Goal: Task Accomplishment & Management: Manage account settings

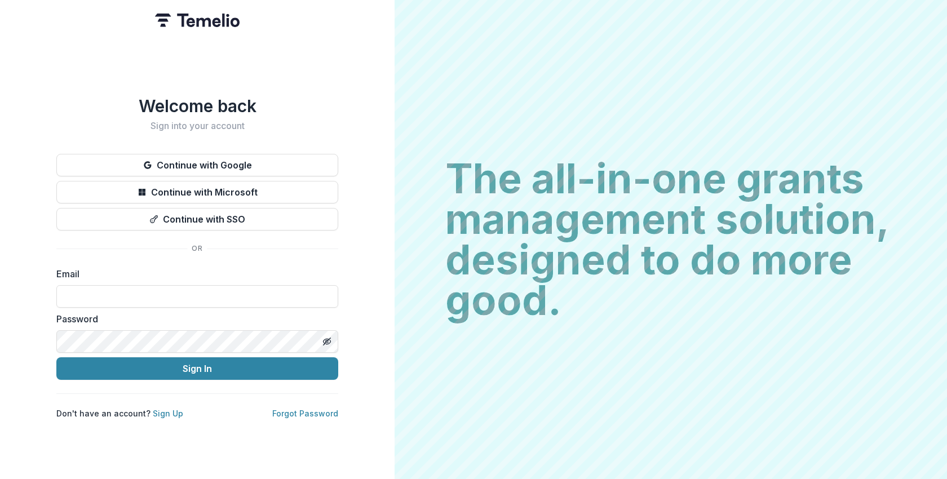
type input "**********"
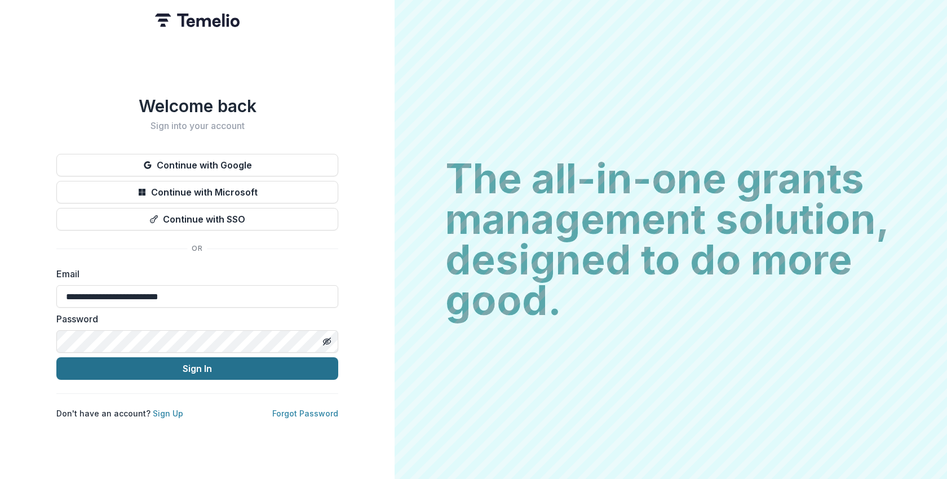
click at [201, 365] on button "Sign In" at bounding box center [197, 369] width 282 height 23
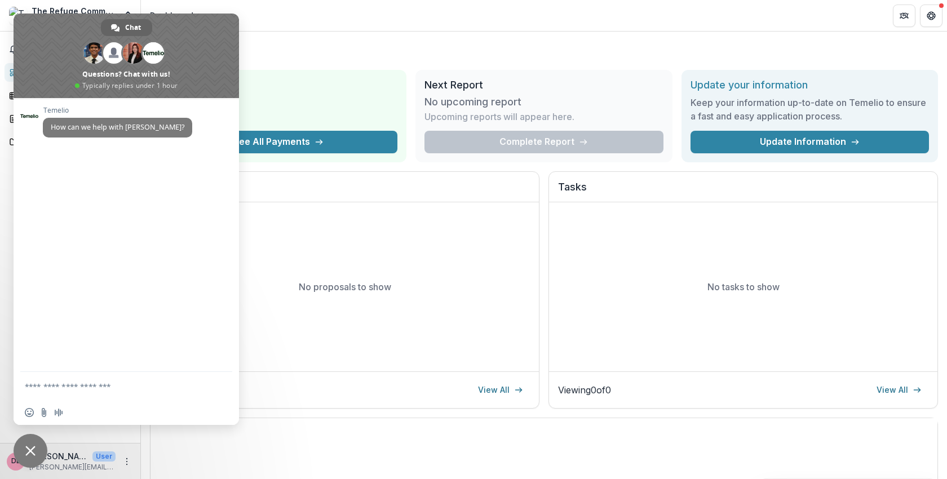
click at [301, 50] on h1 "Dashboard" at bounding box center [544, 51] width 788 height 20
click at [324, 253] on div "No proposals to show" at bounding box center [345, 286] width 389 height 169
click at [353, 45] on h1 "Dashboard" at bounding box center [544, 51] width 788 height 20
click at [96, 385] on textarea "Compose your message..." at bounding box center [115, 386] width 180 height 28
type textarea "*******"
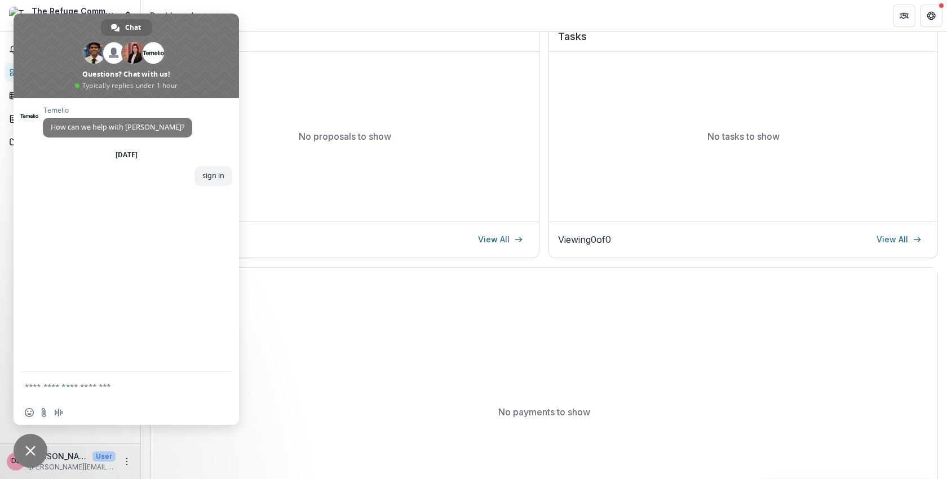
scroll to position [154, 0]
click at [65, 465] on p "[PERSON_NAME][EMAIL_ADDRESS][DOMAIN_NAME]" at bounding box center [72, 467] width 86 height 10
click at [30, 449] on span "Close chat" at bounding box center [30, 451] width 10 height 10
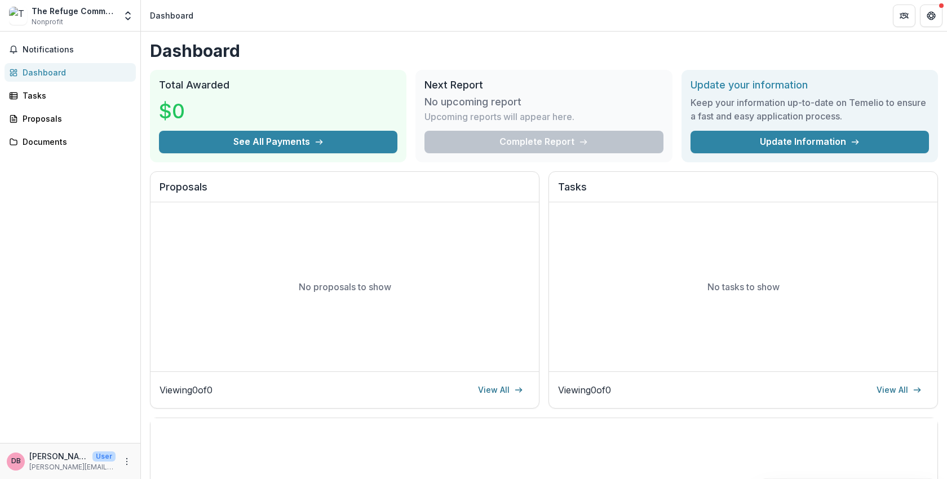
scroll to position [0, 0]
click at [54, 51] on span "Notifications" at bounding box center [77, 50] width 109 height 10
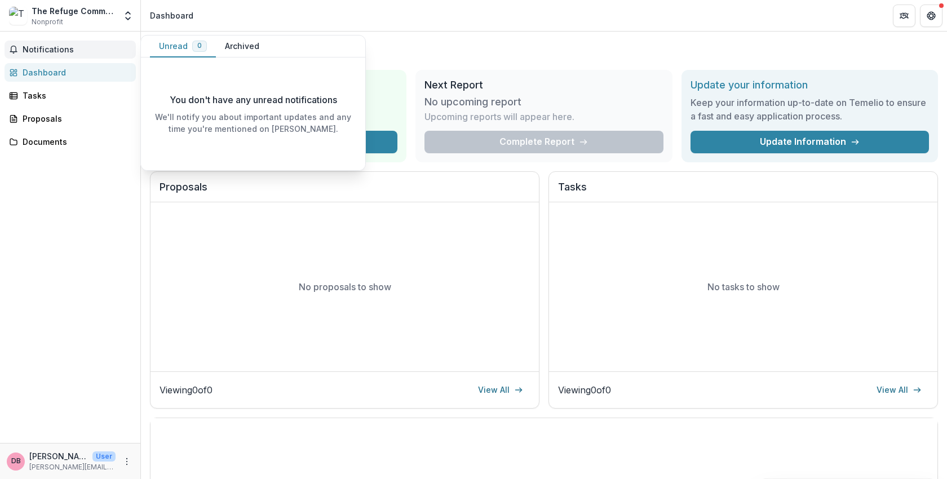
click at [57, 48] on span "Notifications" at bounding box center [77, 50] width 109 height 10
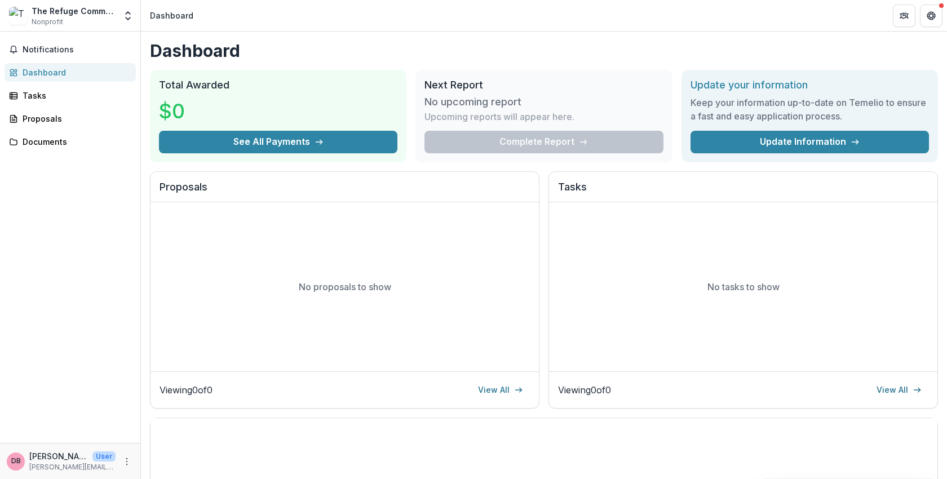
click at [50, 73] on div "Dashboard" at bounding box center [75, 73] width 104 height 12
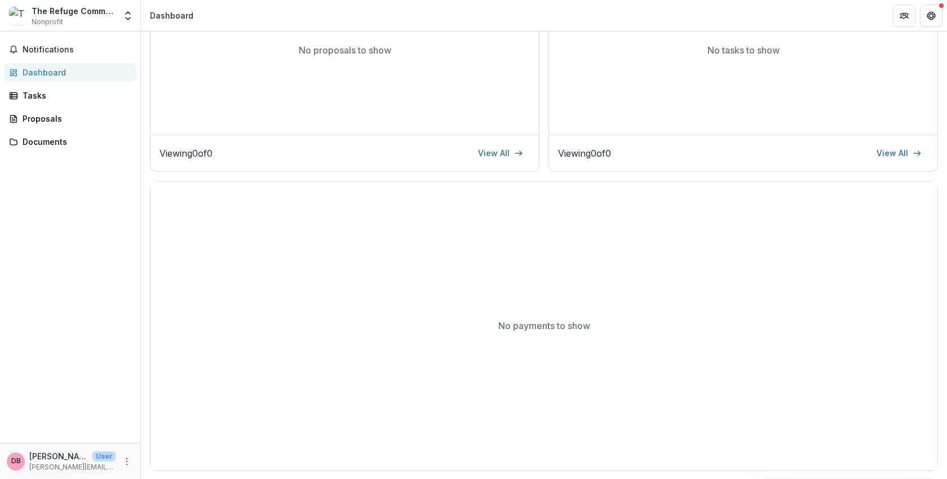
scroll to position [236, 0]
click at [34, 94] on div "Tasks" at bounding box center [75, 96] width 104 height 12
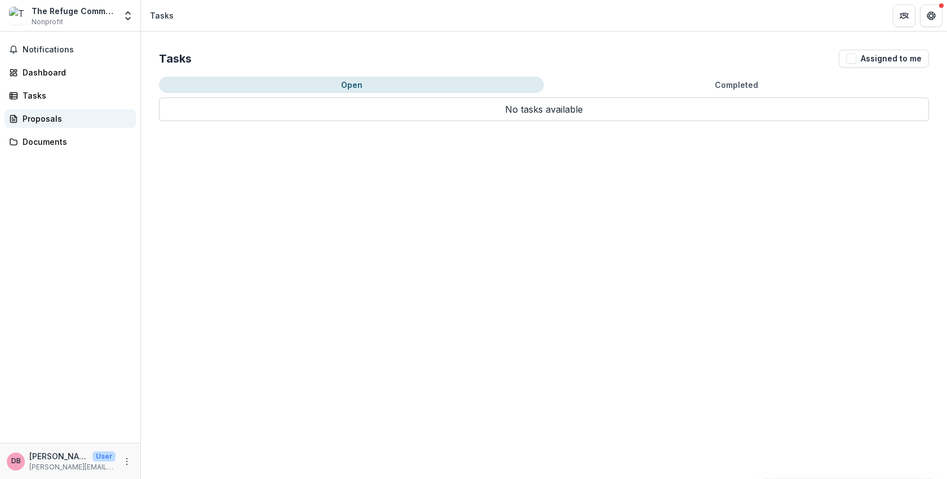
click at [37, 121] on div "Proposals" at bounding box center [75, 119] width 104 height 12
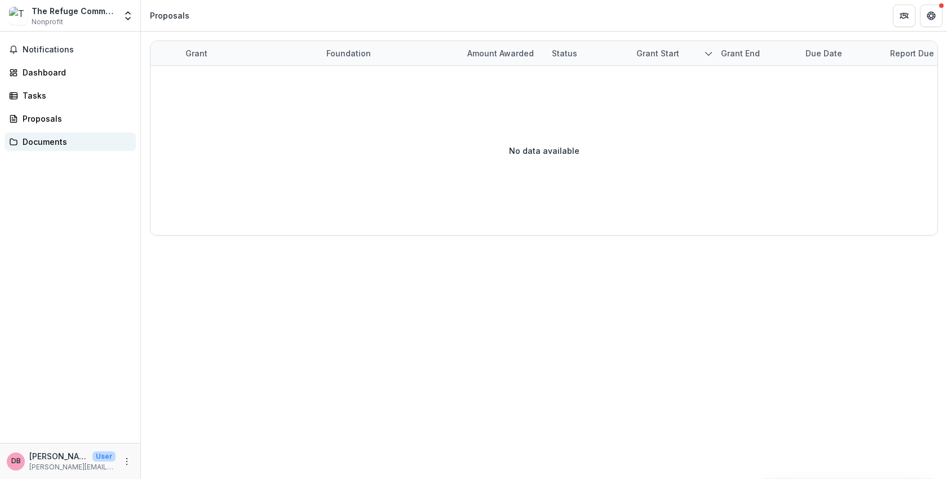
click at [38, 144] on div "Documents" at bounding box center [75, 142] width 104 height 12
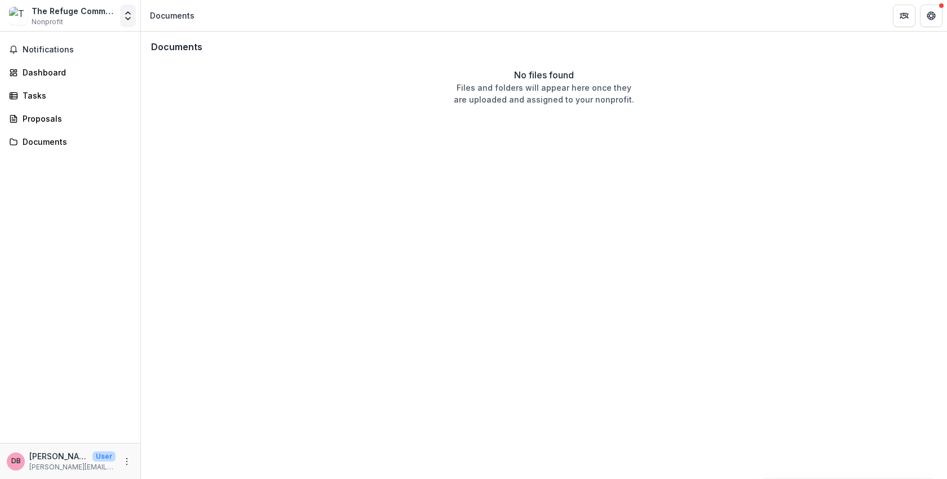
click at [126, 19] on polyline "Open entity switcher" at bounding box center [128, 18] width 5 height 2
click at [82, 61] on link "Settings" at bounding box center [70, 62] width 135 height 19
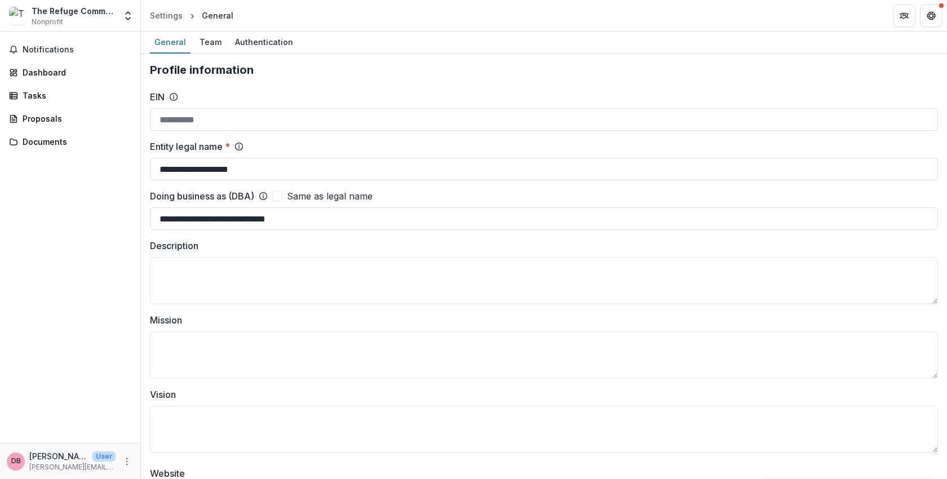
type input "**********"
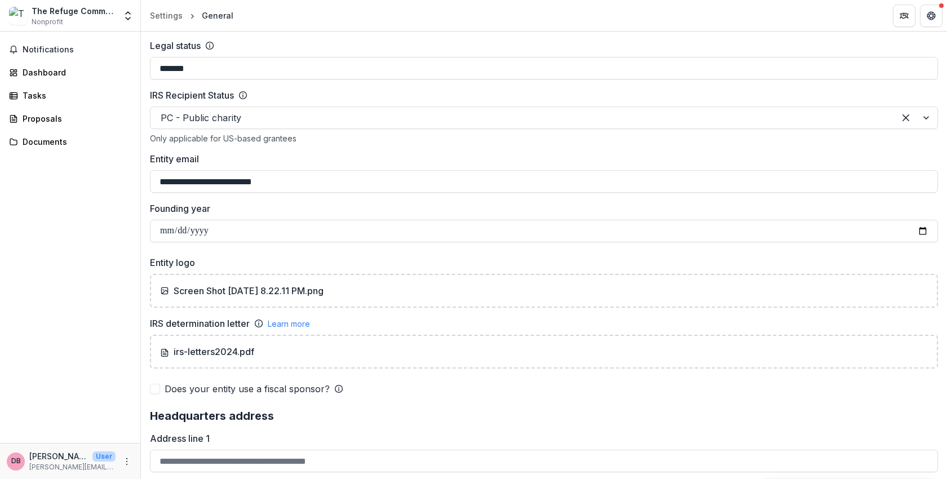
scroll to position [530, 0]
